Goal: Transaction & Acquisition: Purchase product/service

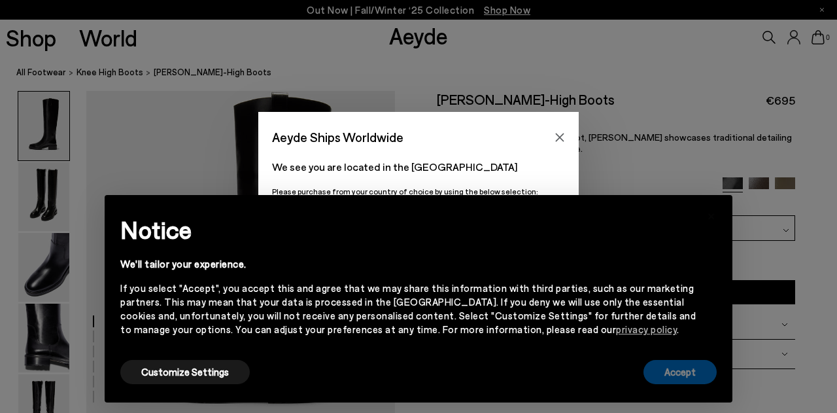
click at [678, 374] on button "Accept" at bounding box center [680, 372] width 73 height 24
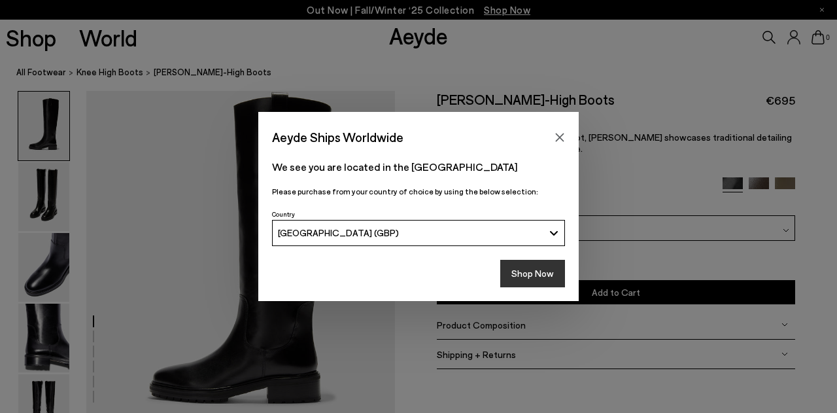
click at [523, 282] on button "Shop Now" at bounding box center [532, 273] width 65 height 27
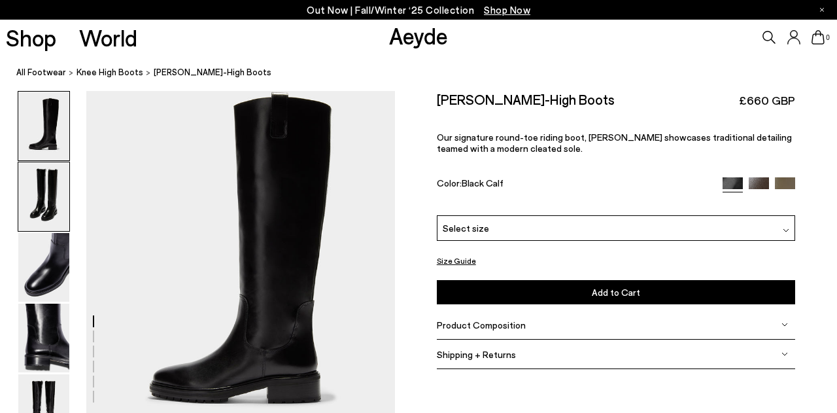
click at [39, 200] on img at bounding box center [43, 196] width 51 height 69
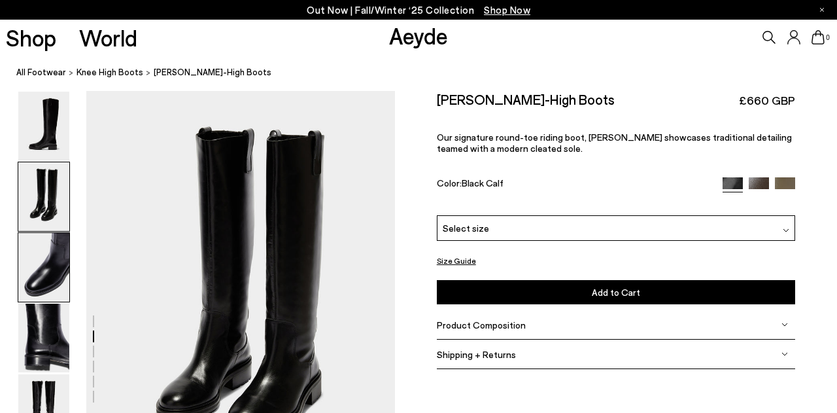
scroll to position [376, 0]
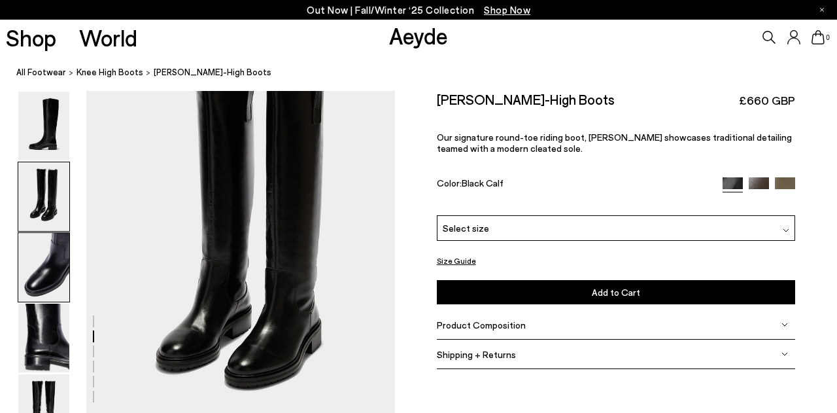
click at [39, 266] on img at bounding box center [43, 267] width 51 height 69
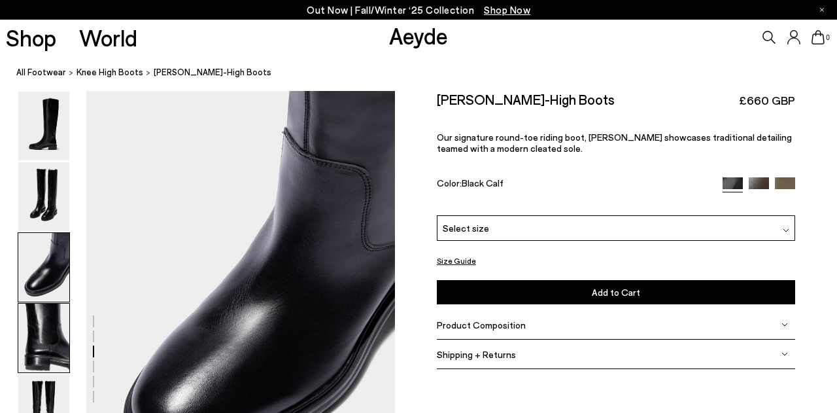
click at [43, 318] on img at bounding box center [43, 338] width 51 height 69
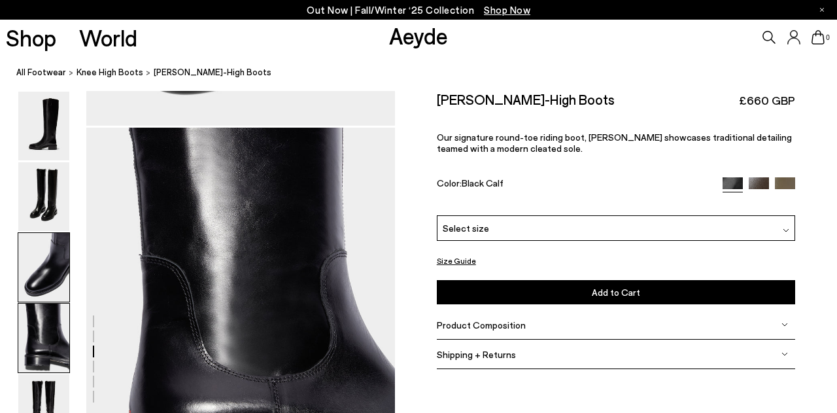
scroll to position [1152, 0]
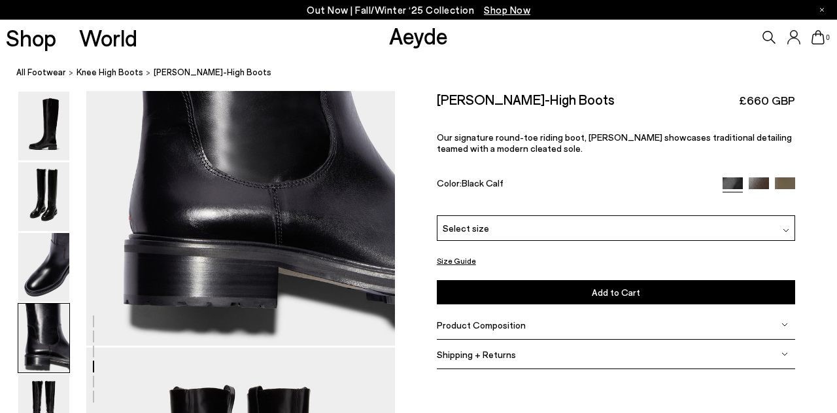
click at [37, 370] on img at bounding box center [43, 338] width 51 height 69
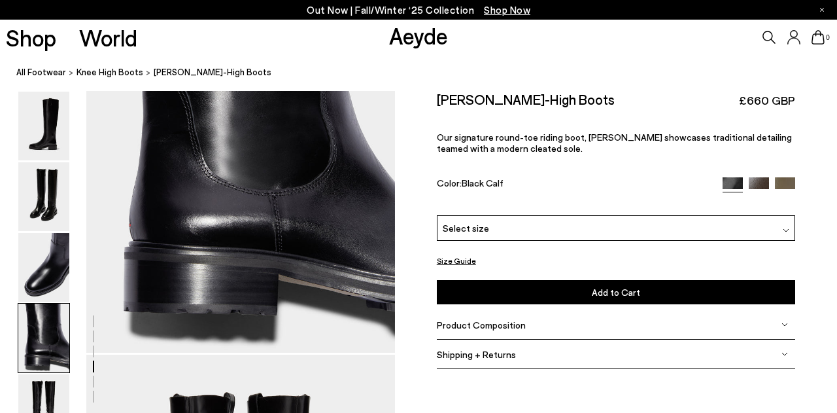
click at [37, 370] on img at bounding box center [43, 338] width 51 height 69
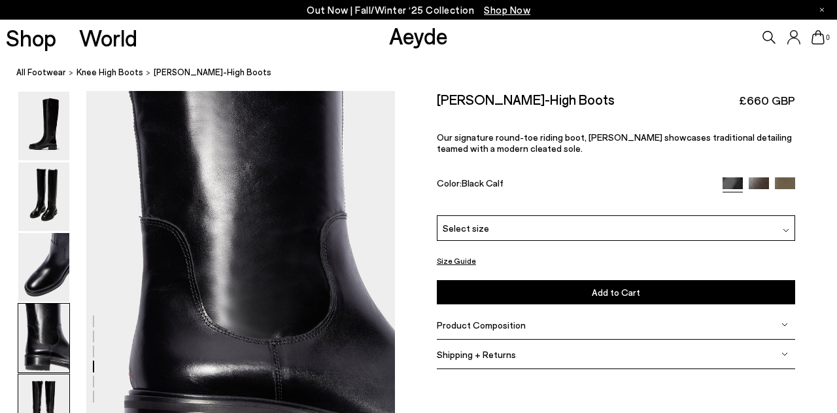
click at [38, 405] on img at bounding box center [43, 408] width 51 height 69
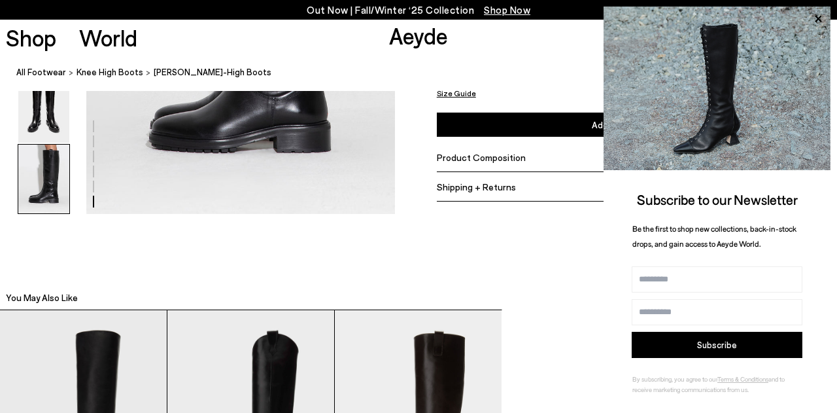
scroll to position [2253, 0]
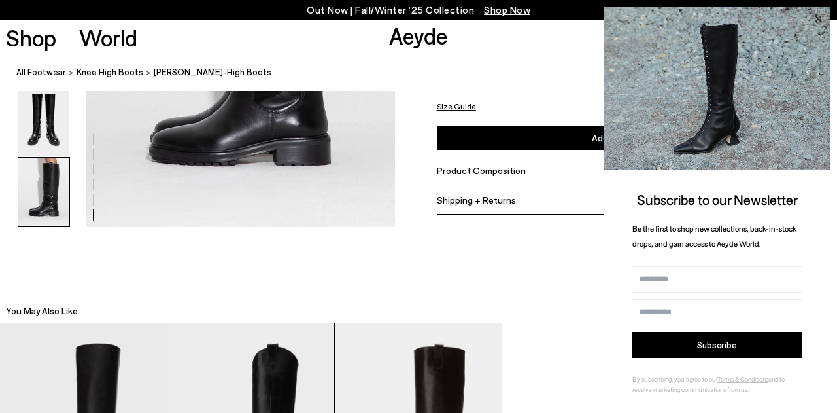
click at [817, 18] on icon at bounding box center [818, 19] width 7 height 7
